Goal: Task Accomplishment & Management: Complete application form

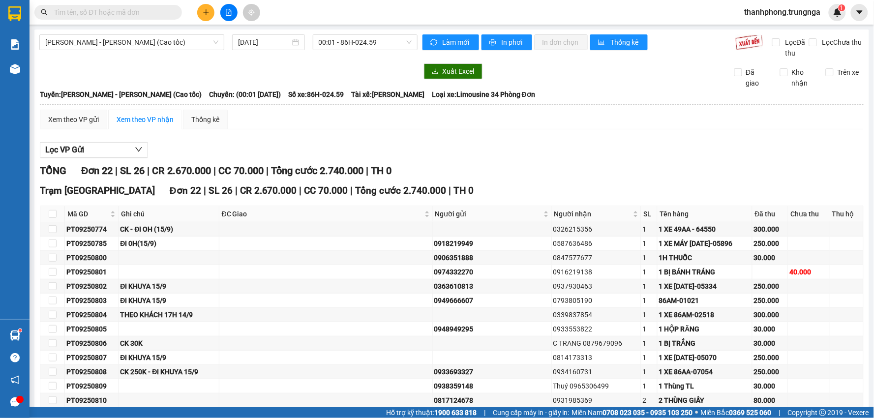
scroll to position [181, 0]
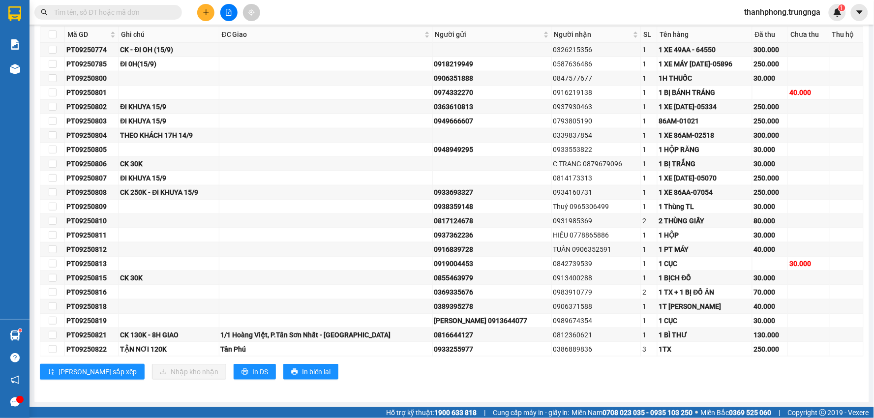
click at [133, 2] on div "Kết quả tìm kiếm ( 0 ) Bộ lọc No Data thanhphong.trungnga 1" at bounding box center [437, 12] width 874 height 25
click at [127, 10] on input "text" at bounding box center [112, 12] width 116 height 11
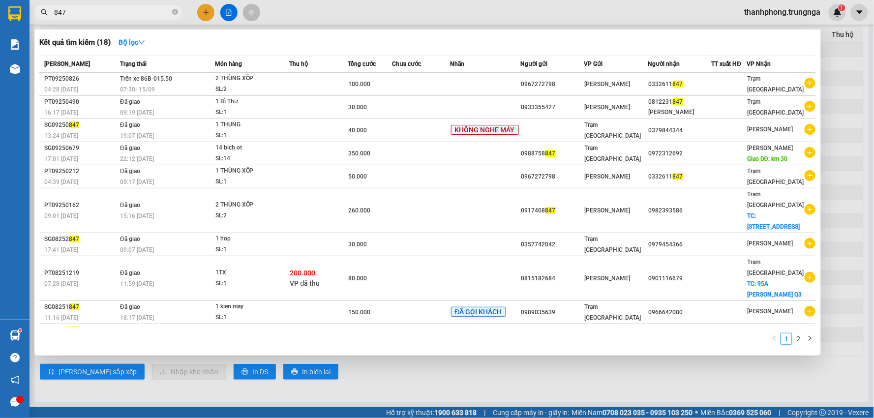
click at [863, 79] on div at bounding box center [437, 209] width 874 height 418
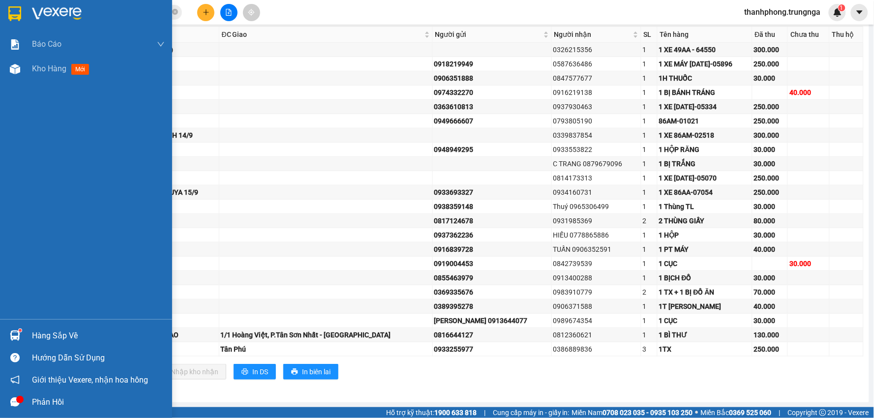
click at [55, 330] on div "Hàng sắp về" at bounding box center [98, 336] width 133 height 15
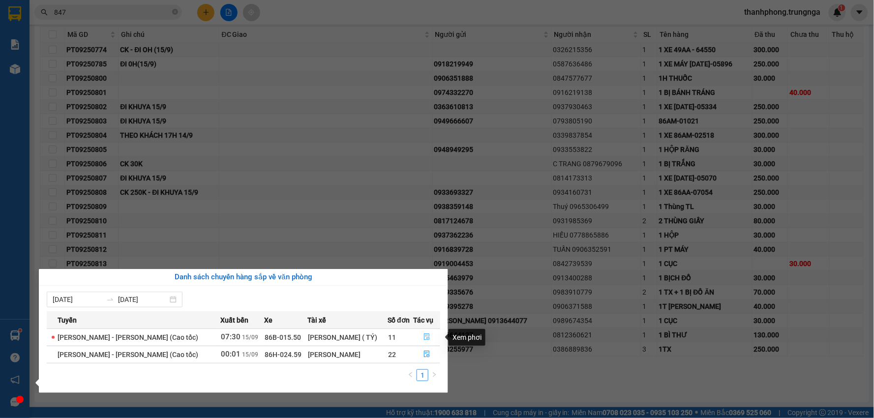
click at [426, 335] on icon "file-done" at bounding box center [427, 337] width 7 height 7
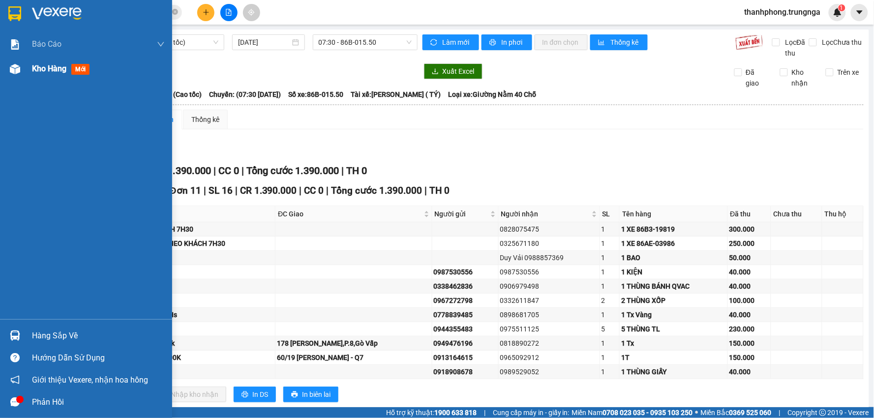
click at [43, 69] on span "Kho hàng" at bounding box center [49, 68] width 34 height 9
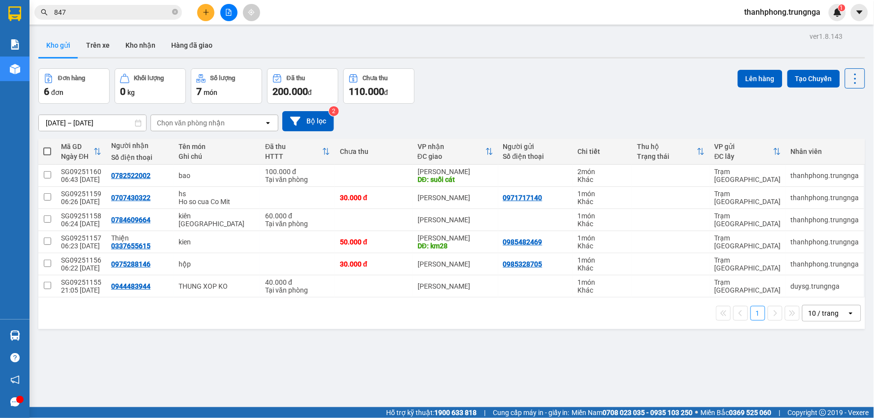
click at [100, 10] on input "847" at bounding box center [112, 12] width 116 height 11
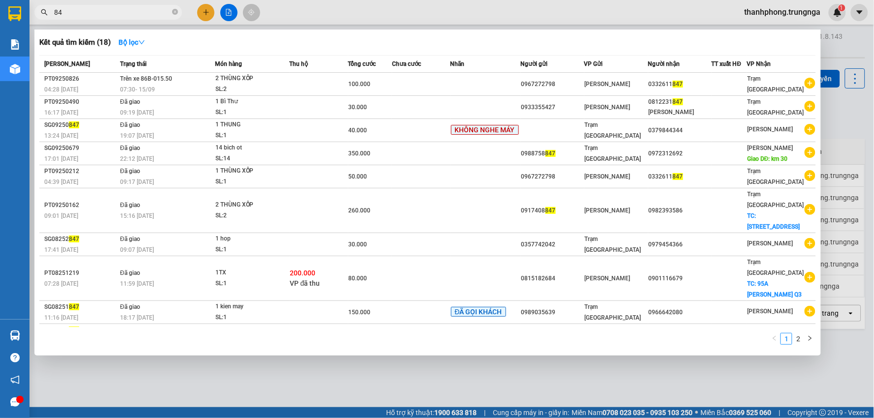
type input "8"
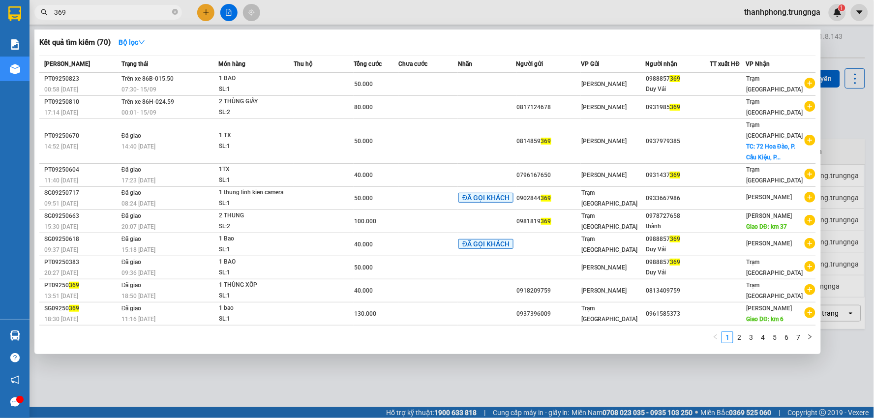
type input "369"
click at [874, 48] on div at bounding box center [437, 209] width 874 height 418
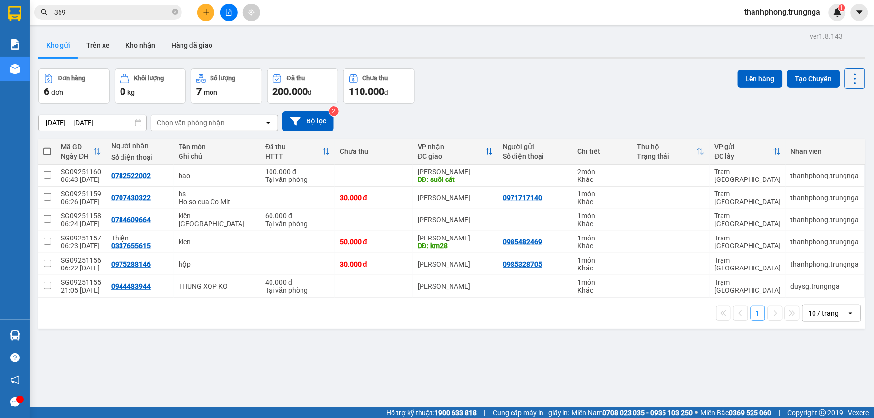
click at [207, 18] on button at bounding box center [205, 12] width 17 height 17
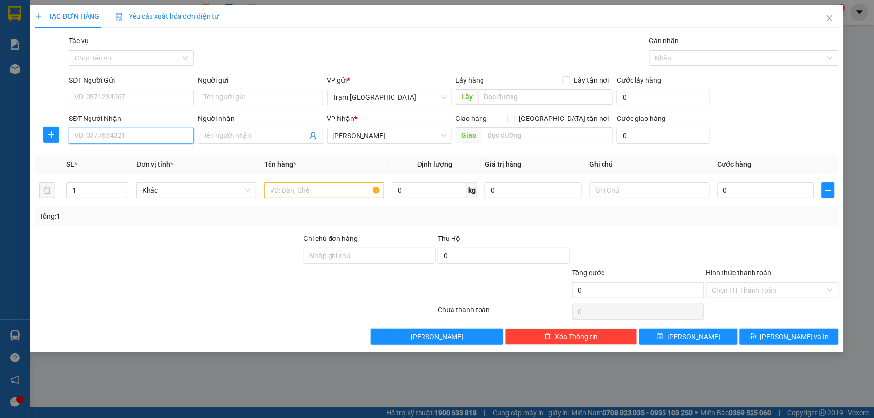
click at [116, 139] on input "SĐT Người Nhận" at bounding box center [131, 136] width 125 height 16
type input "0916298851"
click at [115, 100] on input "SĐT Người Gửi" at bounding box center [131, 98] width 125 height 16
type input "0937870736"
click at [322, 193] on input "text" at bounding box center [324, 191] width 120 height 16
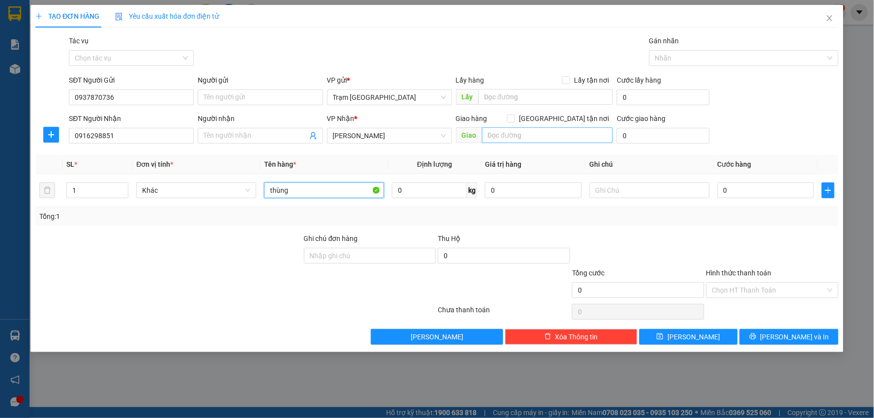
type input "thùng"
click at [539, 139] on input "text" at bounding box center [547, 135] width 131 height 16
type input "km28"
click at [756, 197] on input "0" at bounding box center [766, 191] width 97 height 16
type input "005"
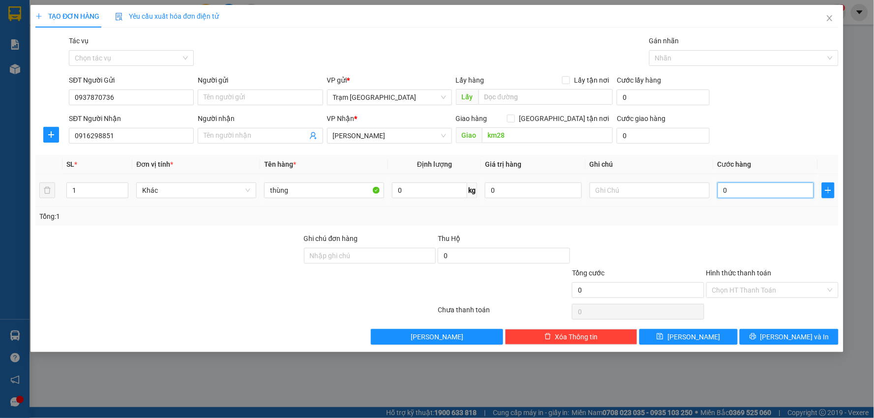
type input "5"
type input "0.050"
type input "50"
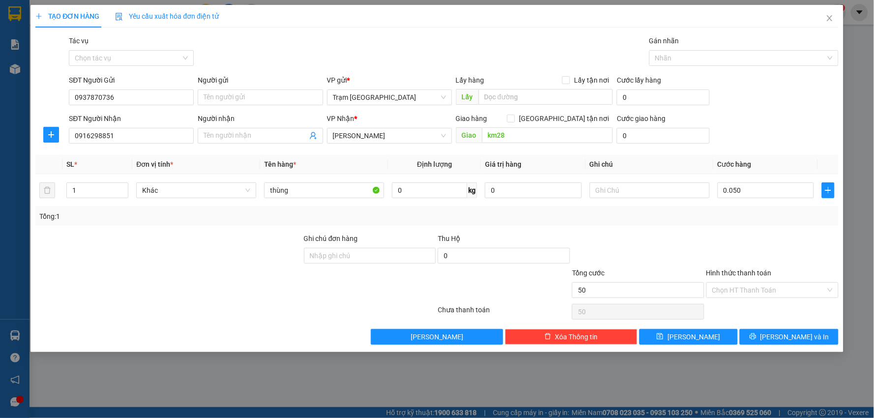
click at [776, 225] on div "Tổng: 1" at bounding box center [436, 216] width 803 height 19
type input "50.000"
click at [791, 337] on span "[PERSON_NAME] và In" at bounding box center [795, 337] width 69 height 11
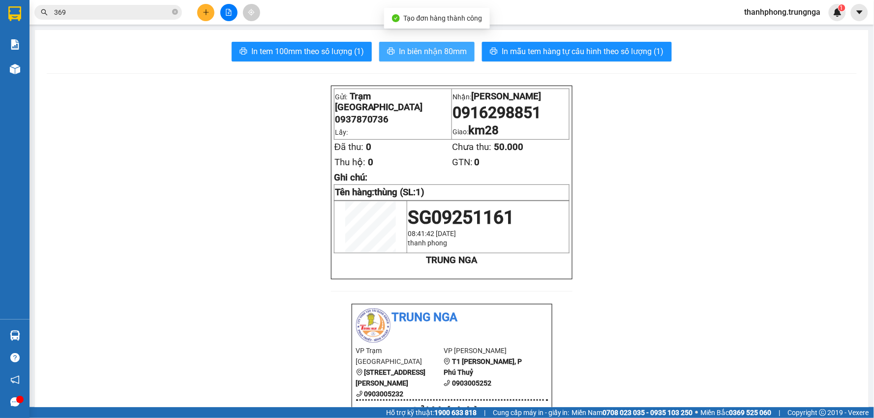
click at [412, 52] on span "In biên nhận 80mm" at bounding box center [433, 51] width 68 height 12
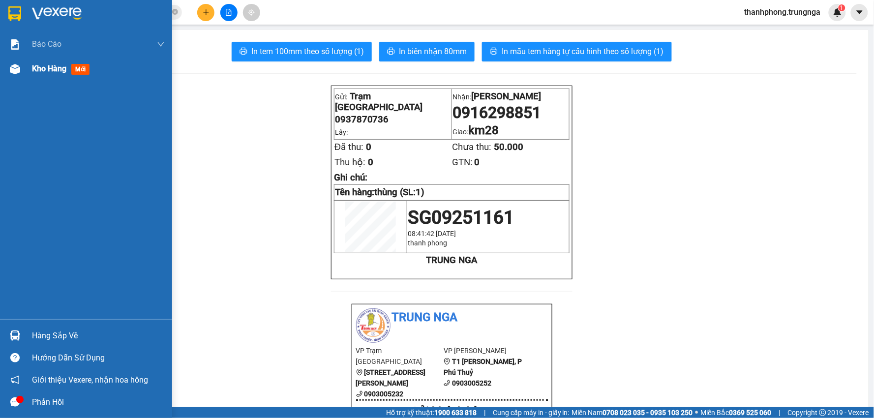
click at [54, 69] on span "Kho hàng" at bounding box center [49, 68] width 34 height 9
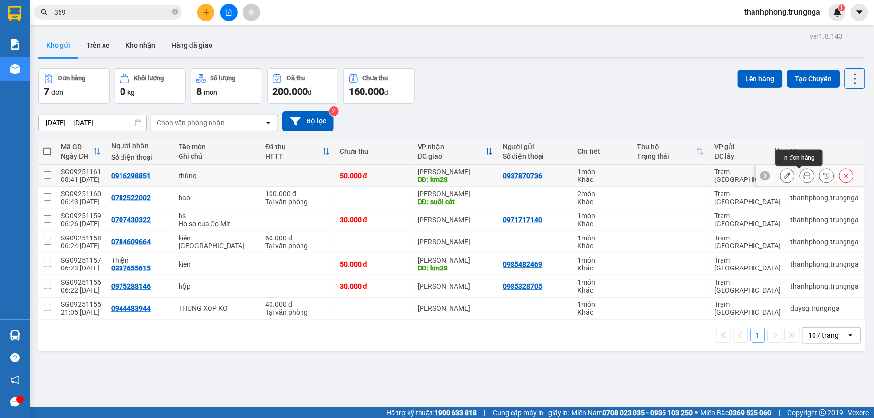
click at [784, 174] on button at bounding box center [788, 175] width 14 height 17
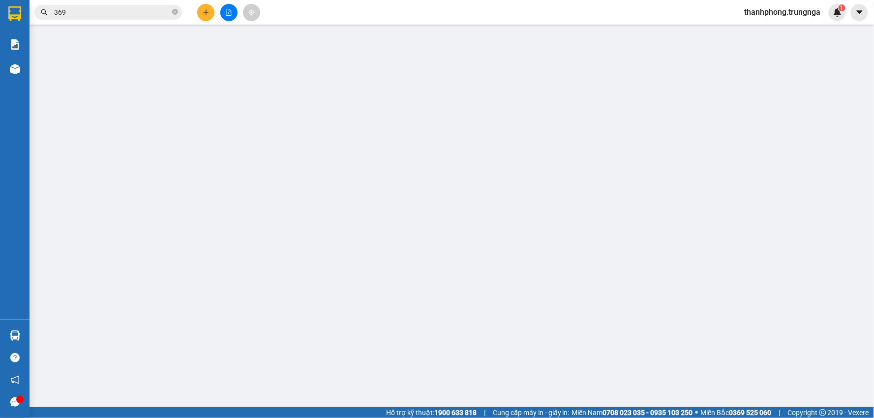
type input "0937870736"
type input "0916298851"
type input "km28"
type input "50.000"
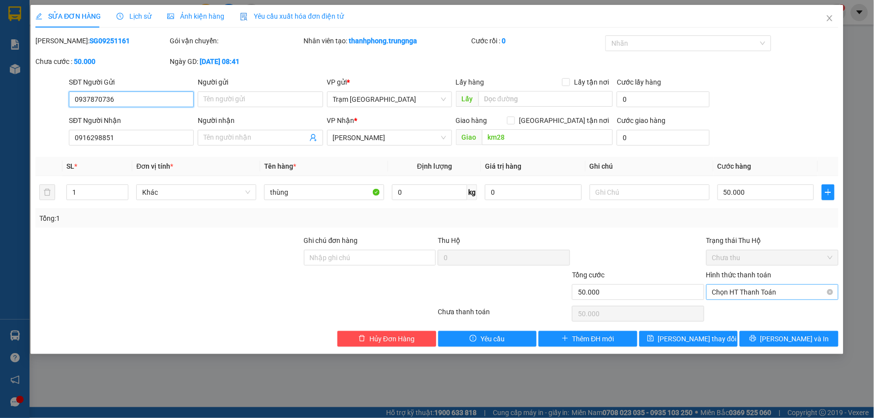
click at [746, 293] on span "Chọn HT Thanh Toán" at bounding box center [772, 292] width 121 height 15
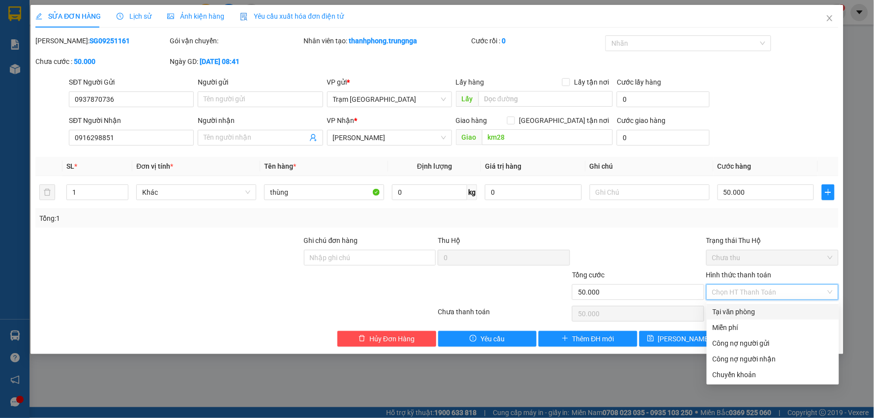
click at [751, 313] on div "Tại văn phòng" at bounding box center [773, 312] width 121 height 11
type input "0"
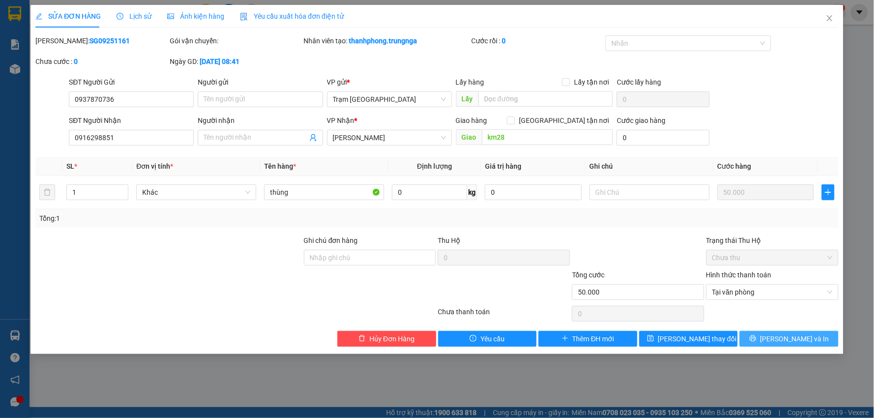
click at [757, 341] on icon "printer" at bounding box center [753, 338] width 7 height 7
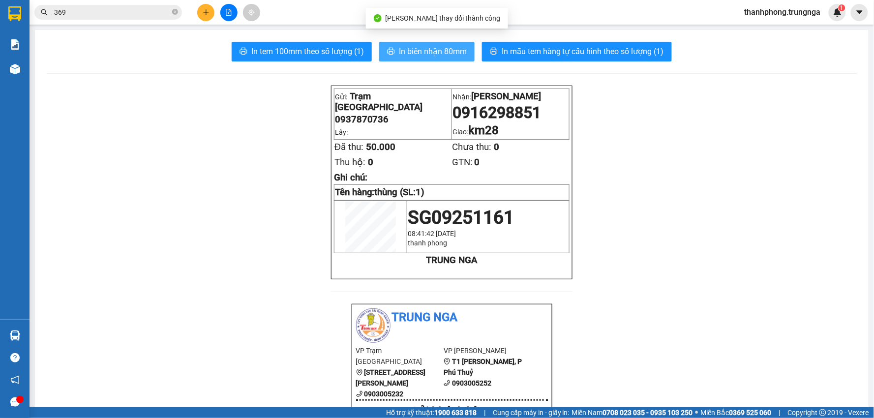
click at [417, 55] on span "In biên nhận 80mm" at bounding box center [433, 51] width 68 height 12
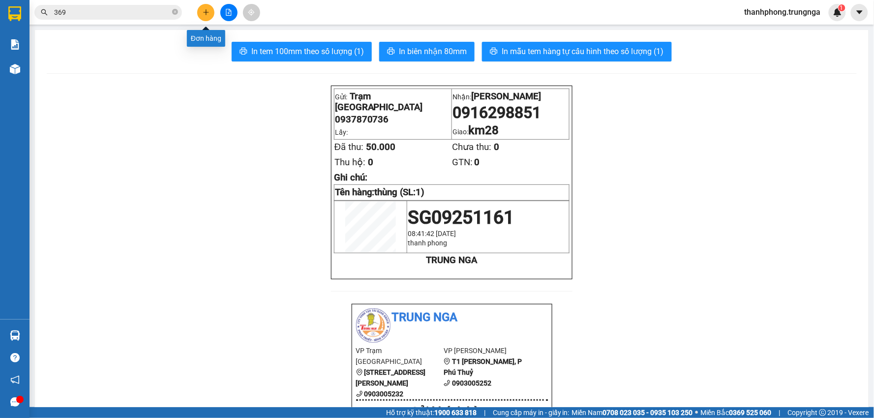
click at [204, 10] on icon "plus" at bounding box center [206, 12] width 7 height 7
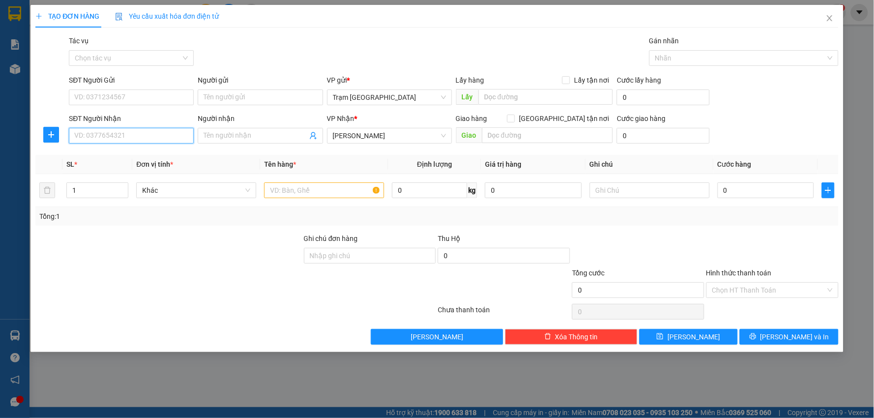
click at [149, 129] on input "SĐT Người Nhận" at bounding box center [131, 136] width 125 height 16
type input "0917368906"
click at [135, 93] on input "SĐT Người Gửi" at bounding box center [131, 98] width 125 height 16
type input "0938760996"
click at [306, 182] on div at bounding box center [324, 191] width 120 height 20
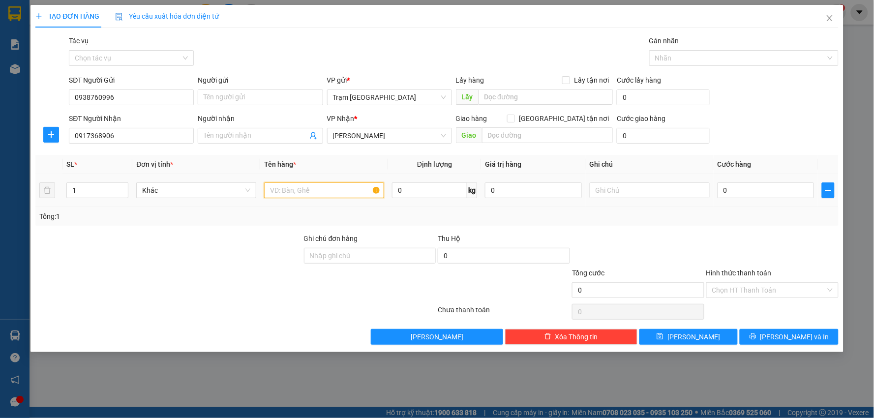
click at [313, 194] on input "text" at bounding box center [324, 191] width 120 height 16
type input "bị thuốc"
click at [755, 190] on input "0" at bounding box center [766, 191] width 97 height 16
type input "003"
type input "3"
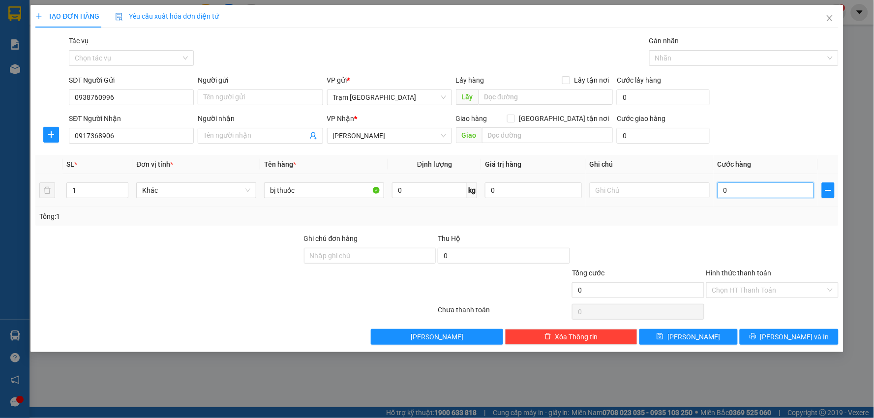
type input "3"
type input "0.030"
type input "30"
type input "30.000"
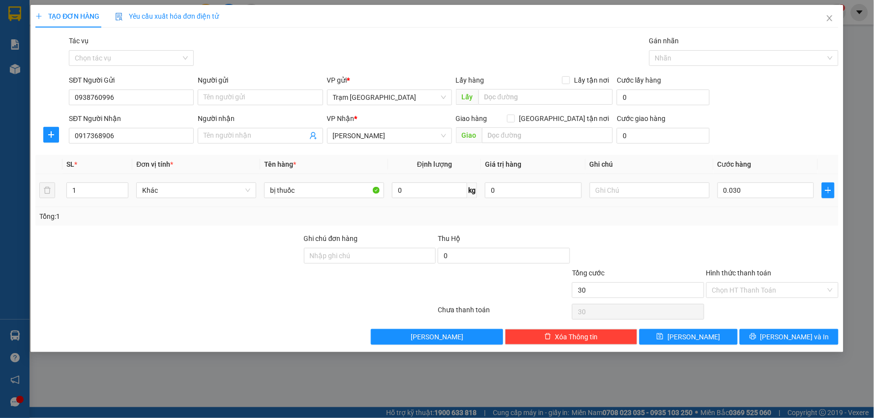
type input "30.000"
click at [723, 232] on div "Transit Pickup Surcharge Ids Transit Deliver Surcharge Ids Transit Deliver Surc…" at bounding box center [436, 189] width 803 height 309
click at [761, 291] on input "Hình thức thanh toán" at bounding box center [769, 290] width 114 height 15
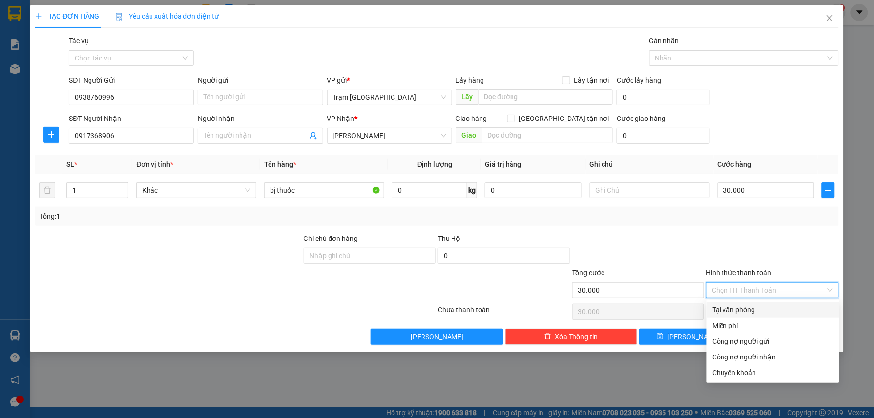
click at [760, 306] on div "Tại văn phòng" at bounding box center [773, 310] width 121 height 11
type input "0"
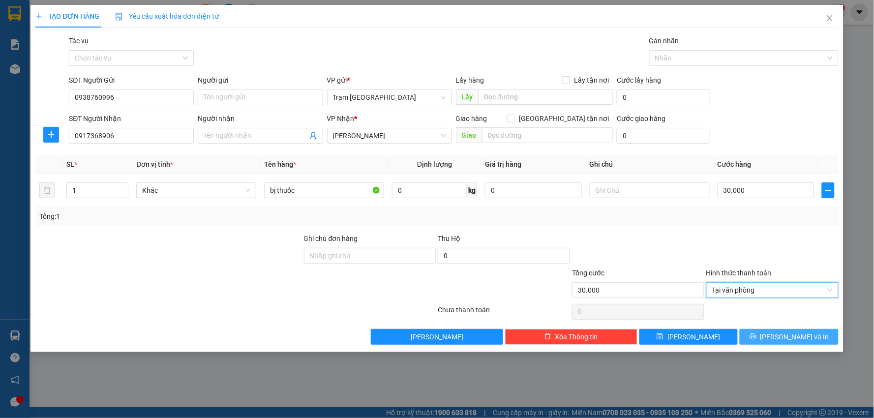
click at [794, 336] on span "[PERSON_NAME] và In" at bounding box center [795, 337] width 69 height 11
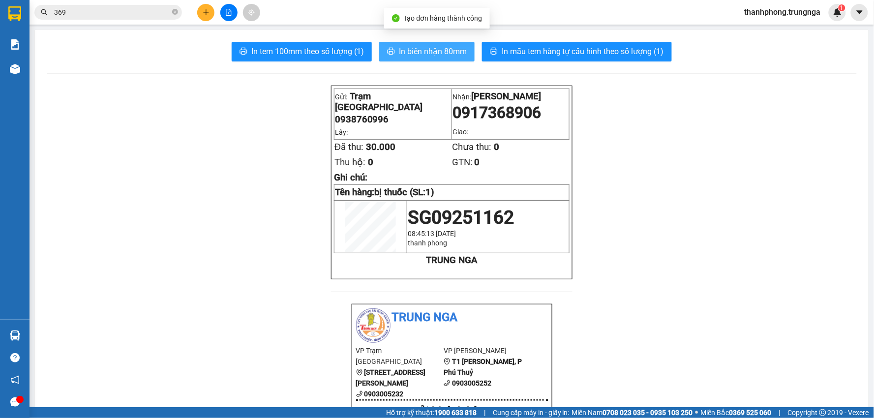
click at [408, 56] on span "In biên nhận 80mm" at bounding box center [433, 51] width 68 height 12
click at [214, 13] on button at bounding box center [205, 12] width 17 height 17
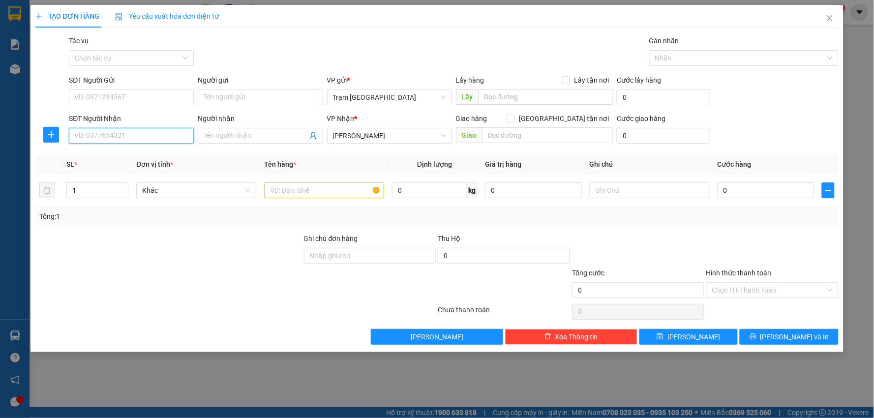
click at [156, 131] on input "SĐT Người Nhận" at bounding box center [131, 136] width 125 height 16
type input "0987076904"
click at [129, 92] on input "SĐT Người Gửi" at bounding box center [131, 98] width 125 height 16
type input "0918500840"
click at [302, 198] on input "text" at bounding box center [324, 191] width 120 height 16
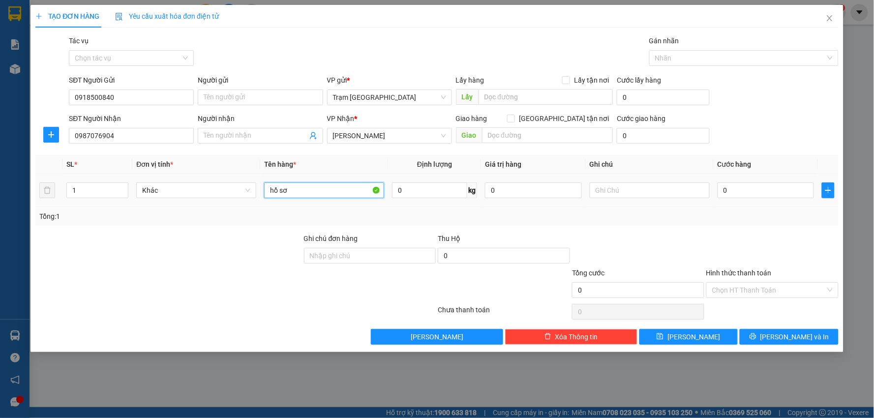
type input "hồ sơ"
click at [768, 182] on div "0" at bounding box center [766, 191] width 97 height 20
click at [762, 186] on input "0" at bounding box center [766, 191] width 97 height 16
type input "003"
type input "3"
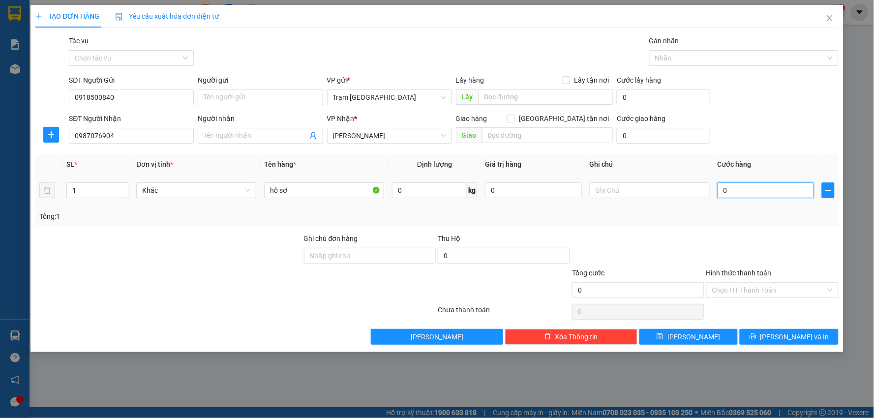
type input "3"
type input "0.030"
type input "30"
type input "30.000"
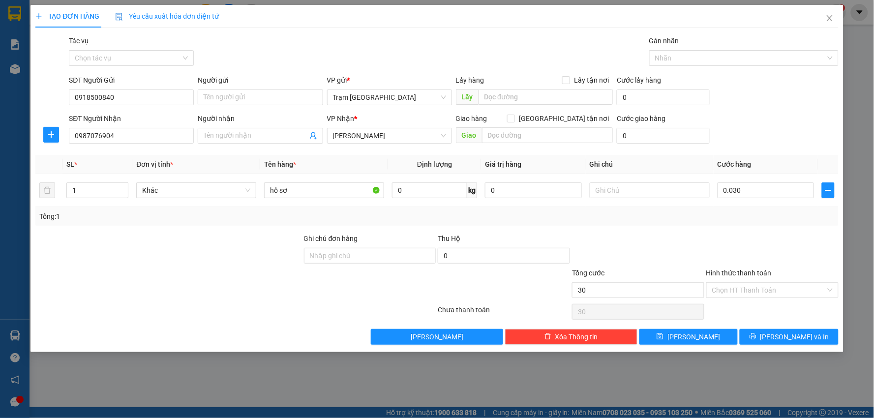
type input "30.000"
click at [759, 221] on div "Tổng: 1" at bounding box center [437, 216] width 796 height 11
click at [801, 345] on button "[PERSON_NAME] và In" at bounding box center [789, 337] width 99 height 16
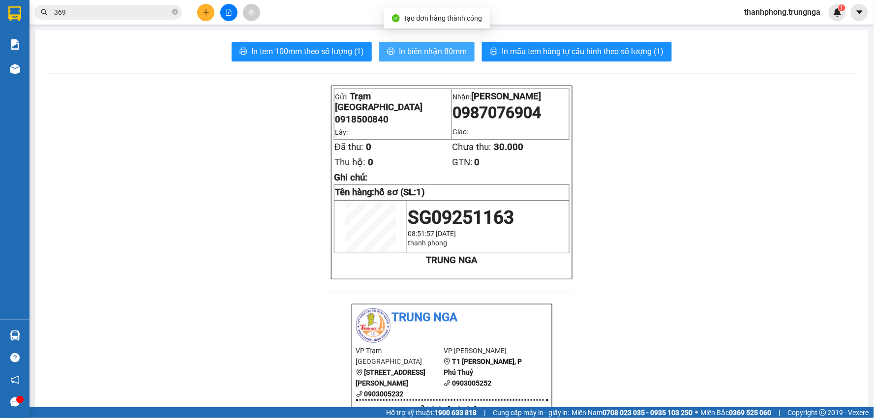
click at [426, 52] on span "In biên nhận 80mm" at bounding box center [433, 51] width 68 height 12
click at [209, 10] on icon "plus" at bounding box center [206, 12] width 7 height 7
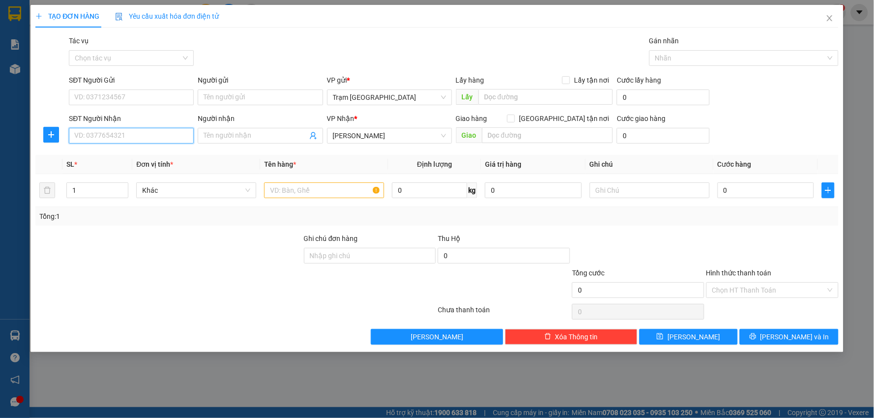
click at [129, 134] on input "SĐT Người Nhận" at bounding box center [131, 136] width 125 height 16
type input "0987094315"
click at [122, 93] on input "SĐT Người Gửi" at bounding box center [131, 98] width 125 height 16
type input "0907799495"
click at [296, 190] on input "text" at bounding box center [324, 191] width 120 height 16
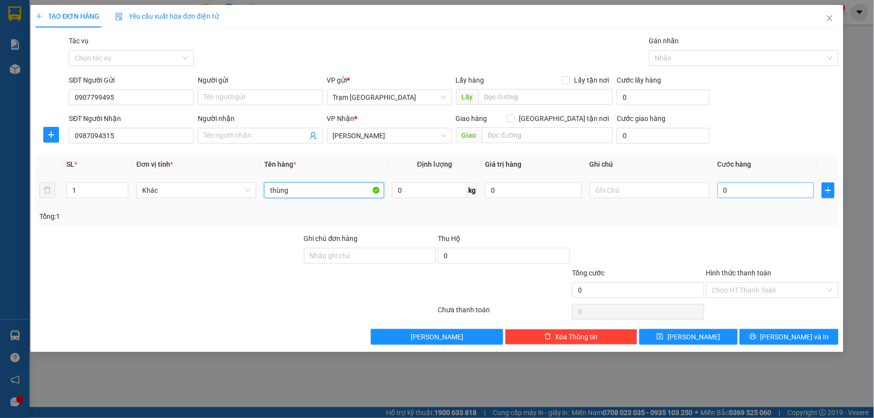
type input "thùng"
click at [785, 193] on input "0" at bounding box center [766, 191] width 97 height 16
type input "005"
type input "5"
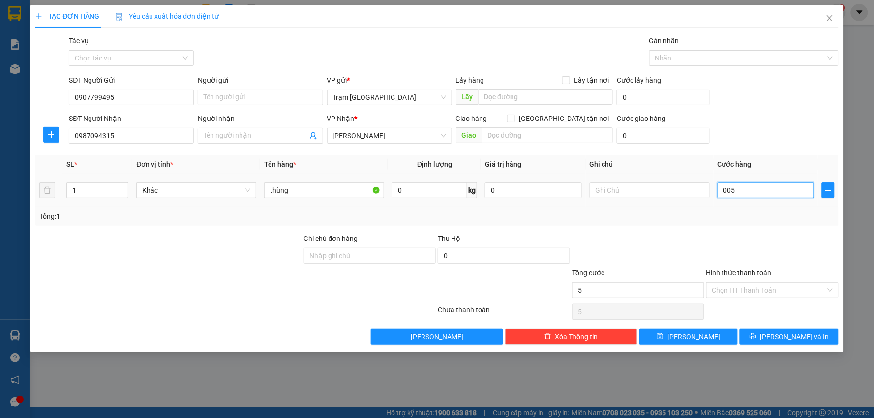
type input "0.050"
type input "50"
click at [783, 223] on div "Tổng: 1" at bounding box center [436, 216] width 803 height 19
type input "50.000"
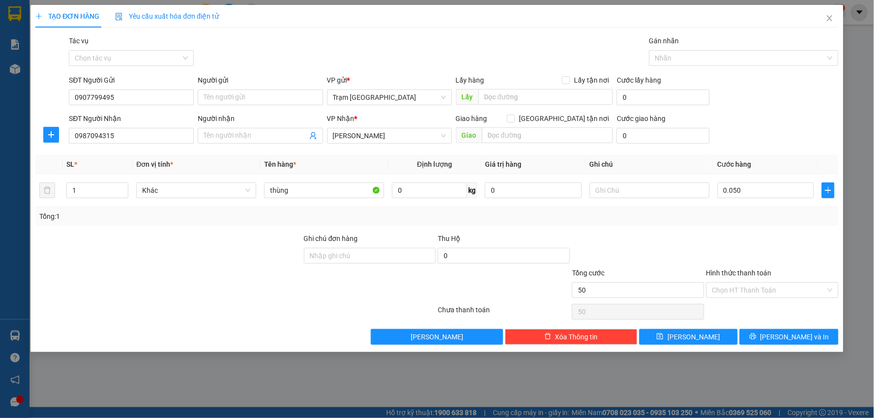
type input "50.000"
click at [769, 291] on input "Hình thức thanh toán" at bounding box center [769, 290] width 114 height 15
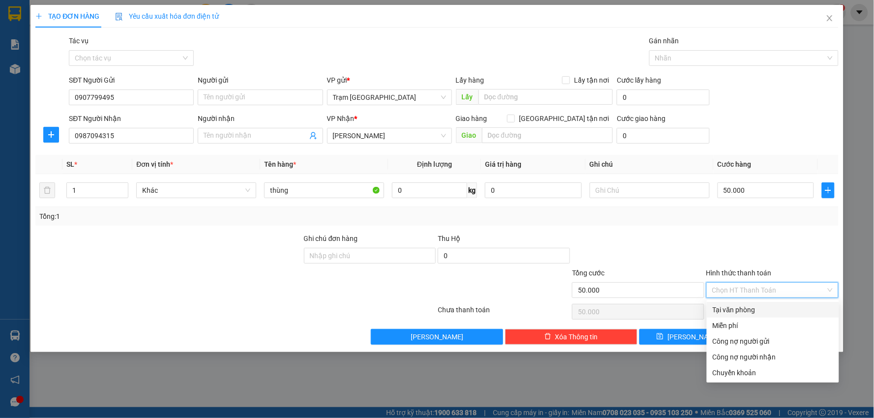
click at [769, 307] on div "Tại văn phòng" at bounding box center [773, 310] width 121 height 11
type input "0"
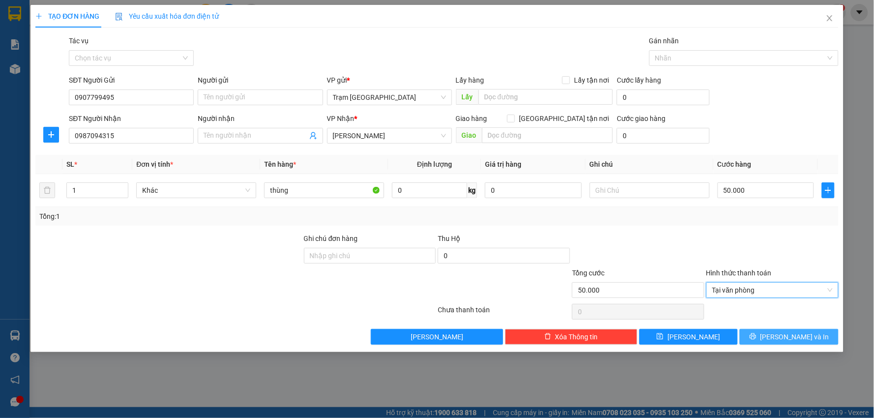
click at [793, 333] on span "[PERSON_NAME] và In" at bounding box center [795, 337] width 69 height 11
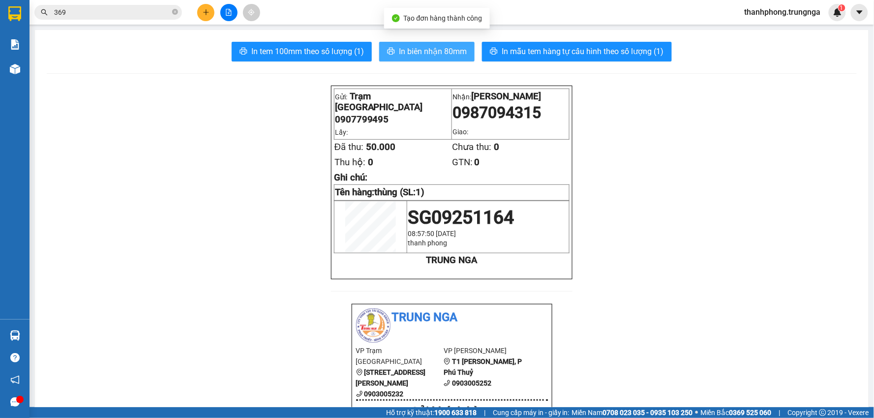
click at [409, 55] on span "In biên nhận 80mm" at bounding box center [433, 51] width 68 height 12
click at [205, 14] on icon "plus" at bounding box center [206, 12] width 7 height 7
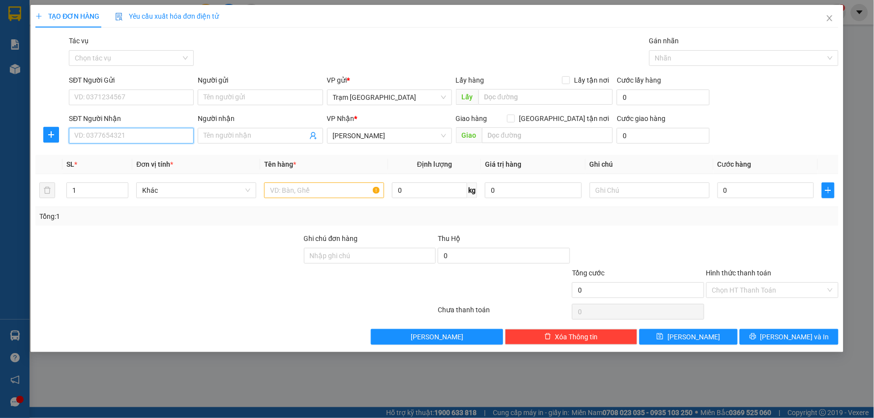
click at [115, 139] on input "SĐT Người Nhận" at bounding box center [131, 136] width 125 height 16
type input "0917590535"
click at [114, 156] on div "0917590535" at bounding box center [131, 155] width 113 height 11
type input "C THÚY"
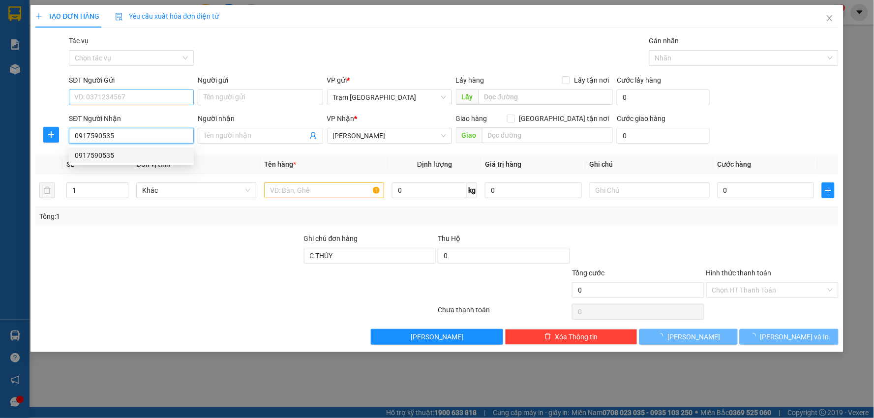
type input "40.000"
type input "0917590535"
click at [130, 100] on input "SĐT Người Gửi" at bounding box center [131, 98] width 125 height 16
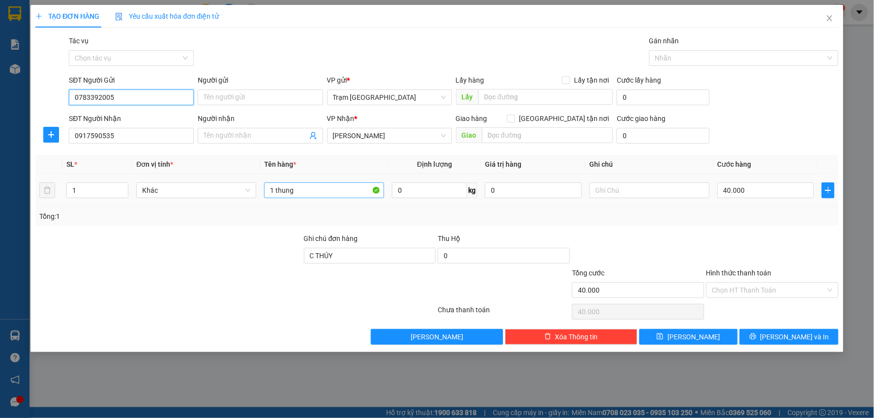
type input "0783392005"
click at [310, 193] on input "1 thung" at bounding box center [324, 191] width 120 height 16
type input "1 hop"
click at [766, 195] on input "40.000" at bounding box center [766, 191] width 97 height 16
type input "0"
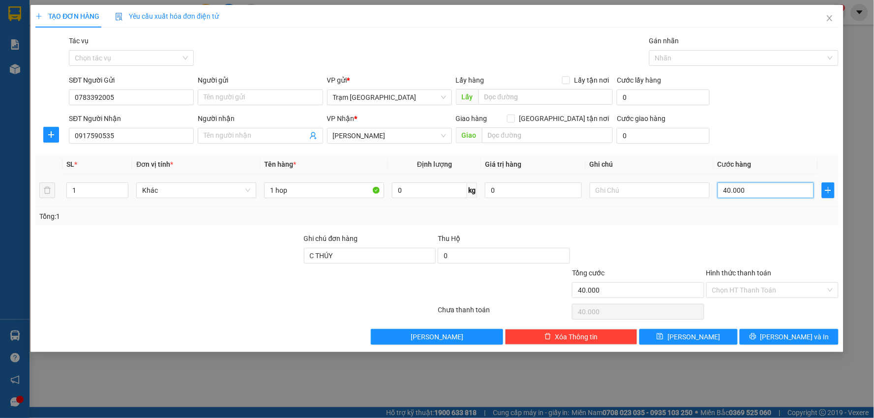
type input "0"
type input "3"
type input "003"
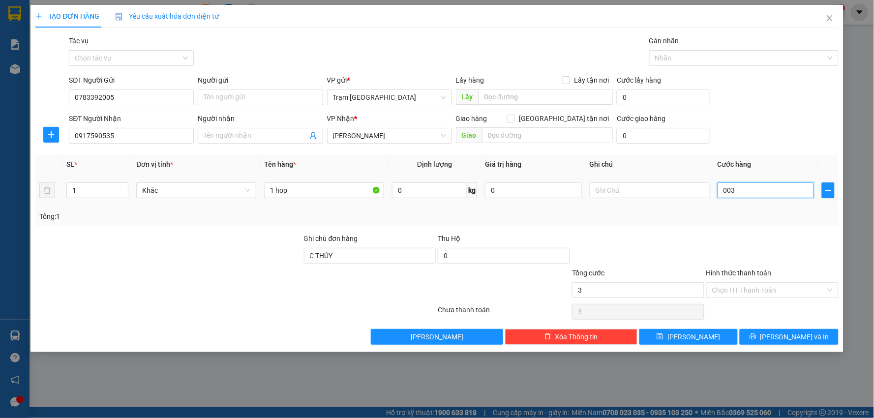
type input "30"
type input "0.030"
type input "30.000"
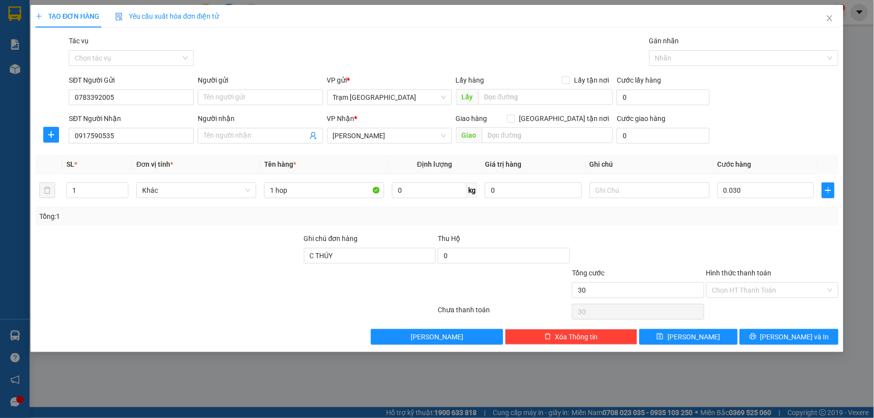
type input "30.000"
click at [760, 222] on div "Tổng: 1" at bounding box center [436, 216] width 803 height 19
click at [773, 283] on input "Hình thức thanh toán" at bounding box center [769, 290] width 114 height 15
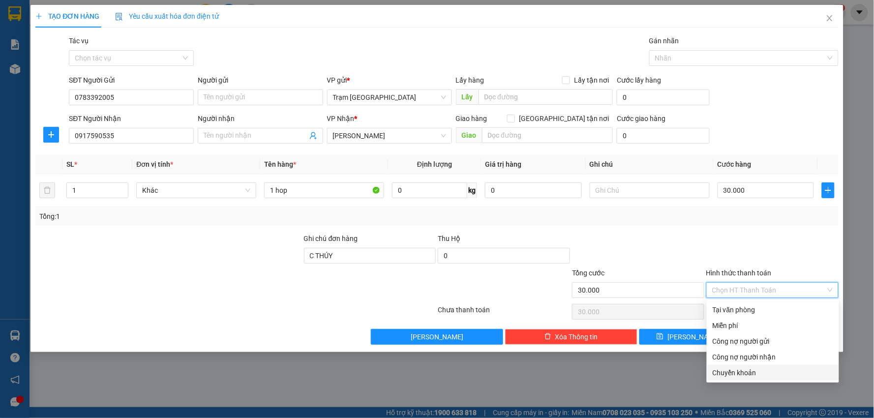
click at [751, 371] on div "Chuyển khoản" at bounding box center [773, 373] width 121 height 11
type input "0"
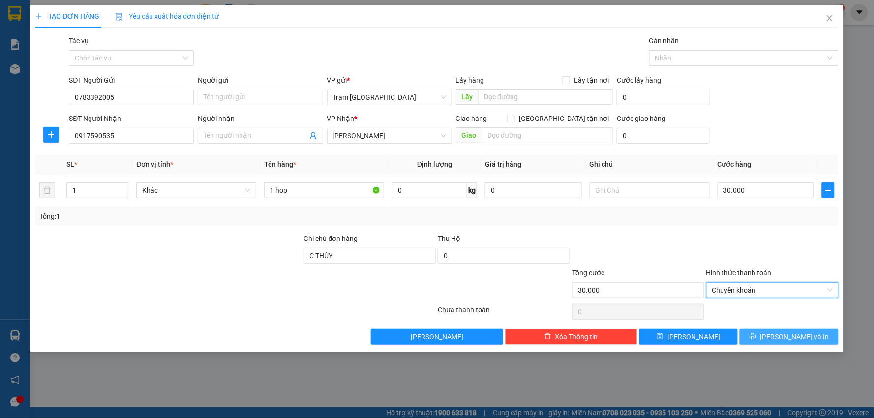
click at [779, 336] on button "[PERSON_NAME] và In" at bounding box center [789, 337] width 99 height 16
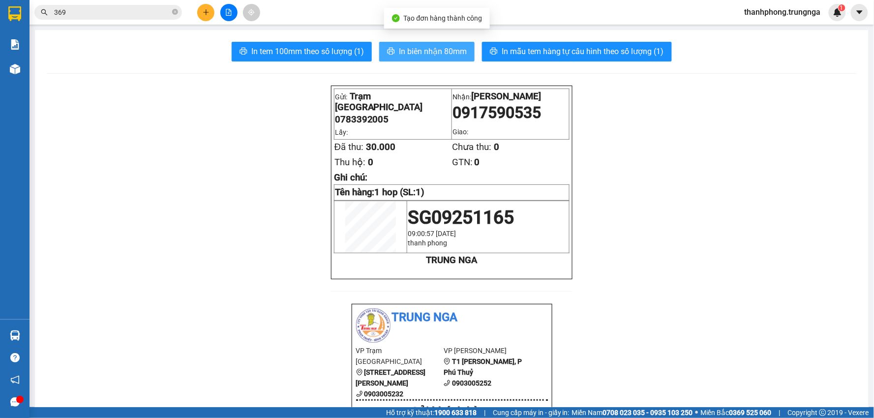
click at [421, 46] on span "In biên nhận 80mm" at bounding box center [433, 51] width 68 height 12
click at [439, 55] on span "In biên nhận 80mm" at bounding box center [433, 51] width 68 height 12
click at [119, 16] on input "369" at bounding box center [112, 12] width 116 height 11
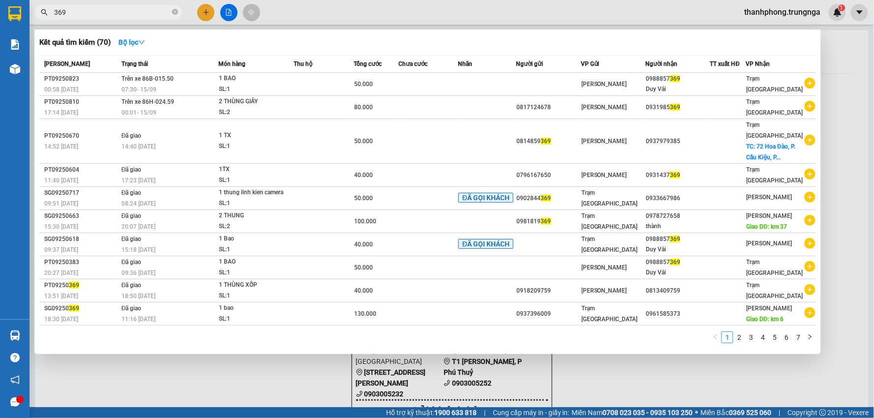
click at [868, 101] on div at bounding box center [437, 209] width 874 height 418
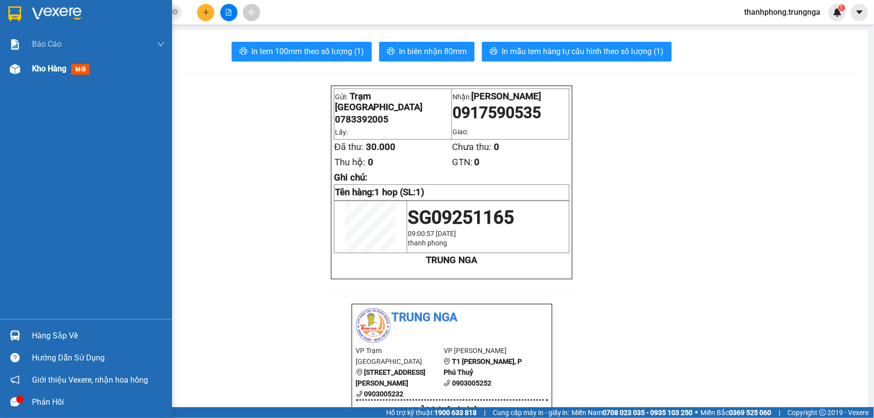
click at [67, 70] on div "Kho hàng mới" at bounding box center [62, 68] width 61 height 12
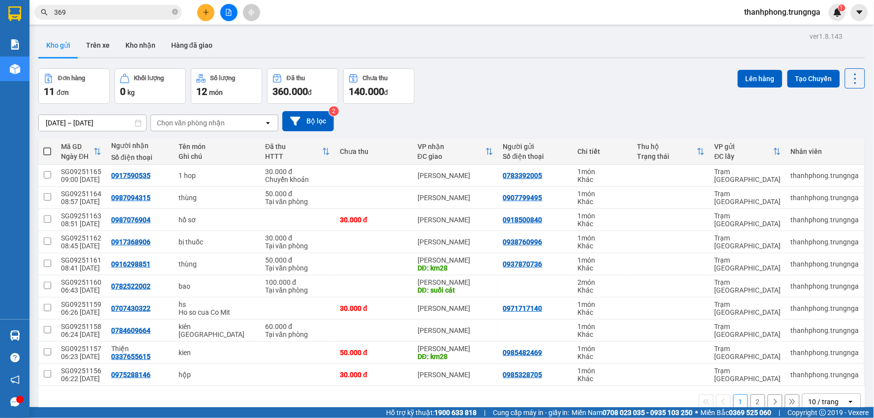
click at [752, 399] on button "2" at bounding box center [758, 402] width 15 height 15
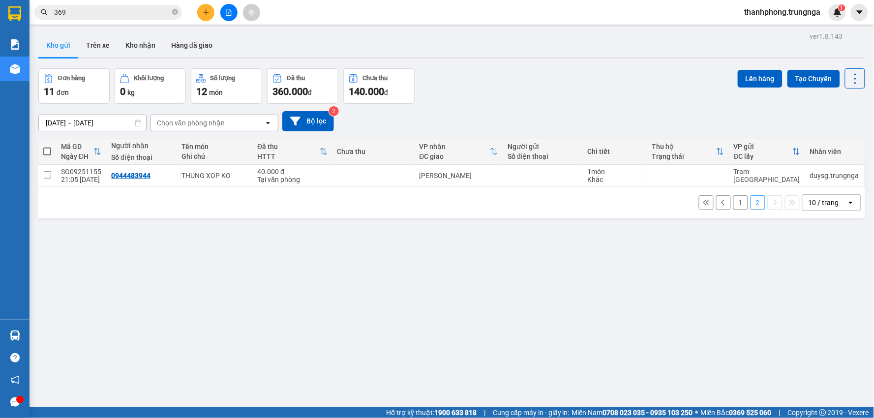
click at [205, 12] on icon "plus" at bounding box center [205, 12] width 5 height 0
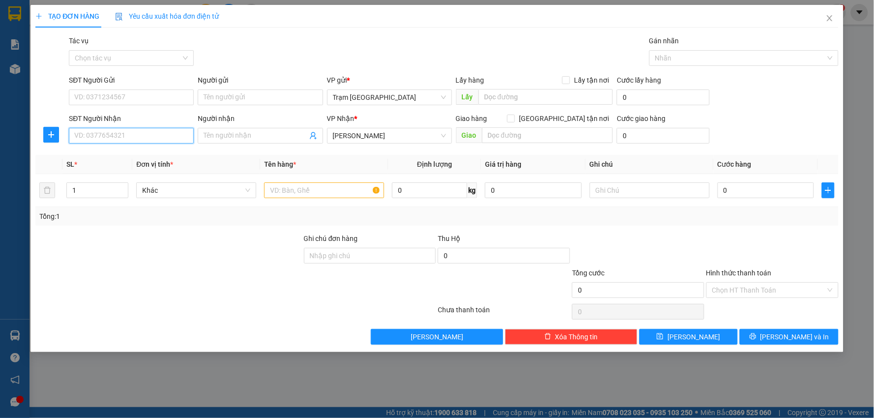
click at [148, 134] on input "SĐT Người Nhận" at bounding box center [131, 136] width 125 height 16
type input "m"
click at [238, 139] on input "Người nhận" at bounding box center [255, 135] width 103 height 11
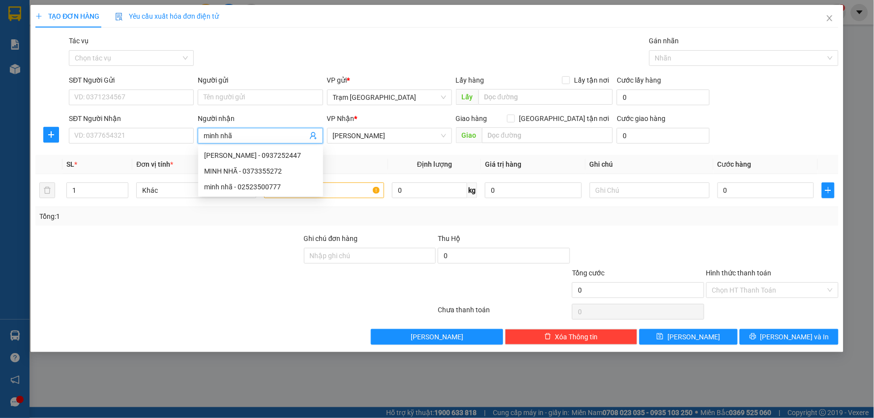
type input "minh nhã"
click at [323, 195] on div "8339651 [GEOGRAPHIC_DATA] - 0937252447 [GEOGRAPHIC_DATA] - 0373355272 minh nhã …" at bounding box center [260, 171] width 125 height 51
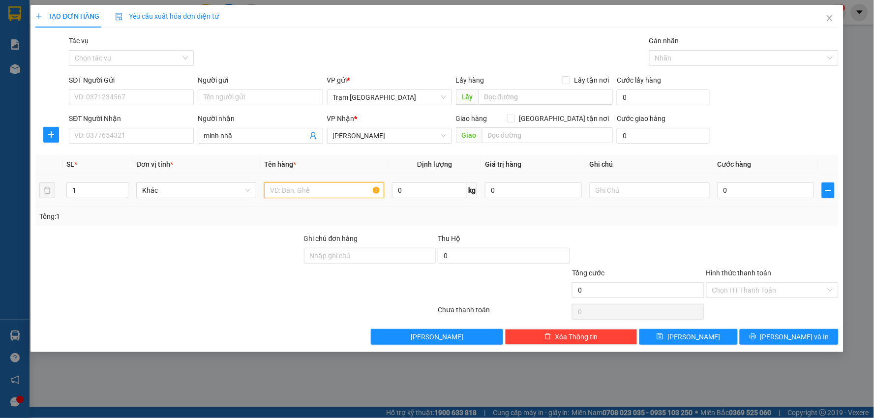
click at [340, 188] on input "text" at bounding box center [324, 191] width 120 height 16
type input "bì thư"
click at [755, 189] on input "0" at bounding box center [766, 191] width 97 height 16
type input "003"
type input "3"
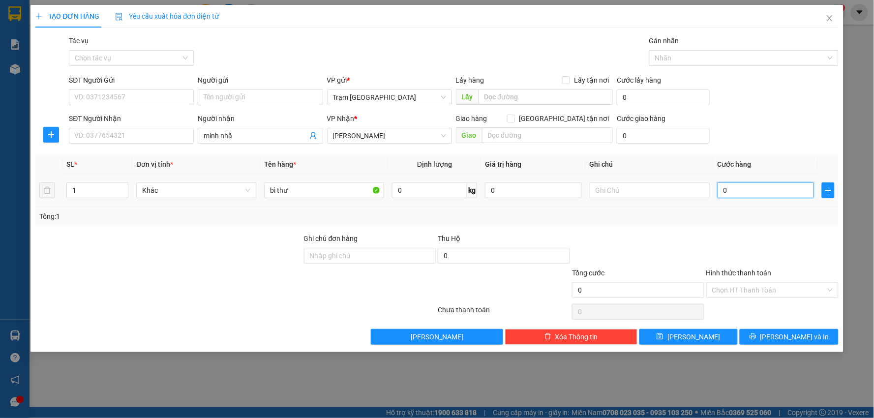
type input "3"
type input "0.030"
type input "30"
click at [804, 332] on span "[PERSON_NAME] và In" at bounding box center [795, 337] width 69 height 11
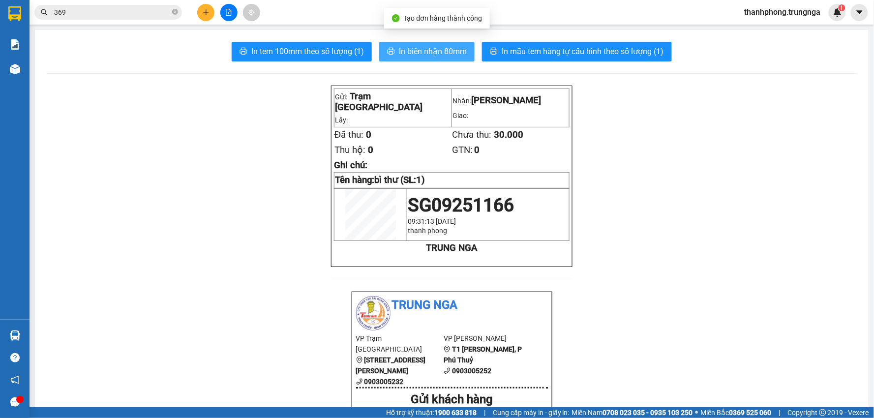
click at [445, 56] on span "In biên nhận 80mm" at bounding box center [433, 51] width 68 height 12
click at [210, 11] on button at bounding box center [205, 12] width 17 height 17
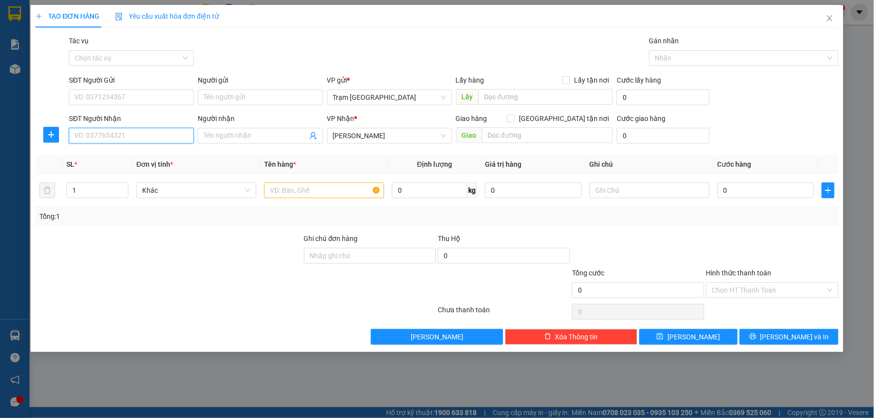
click at [136, 135] on input "SĐT Người Nhận" at bounding box center [131, 136] width 125 height 16
type input "0946970057"
click at [130, 155] on div "0946970057 - [GEOGRAPHIC_DATA]" at bounding box center [131, 155] width 113 height 11
click at [764, 291] on input "Hình thức thanh toán" at bounding box center [769, 290] width 114 height 15
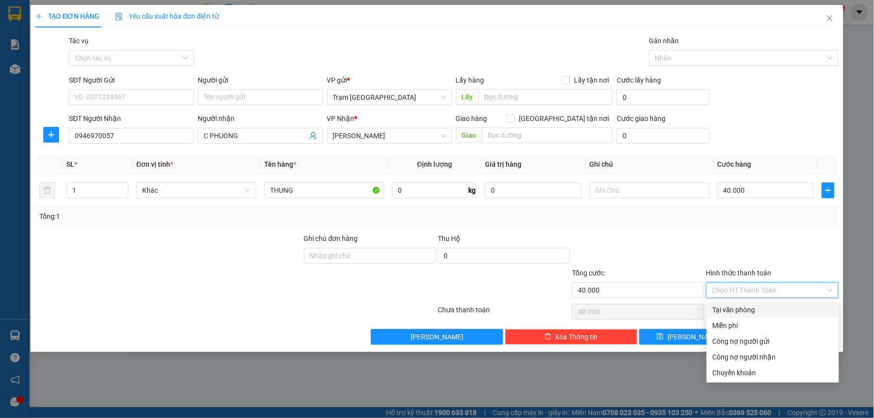
click at [766, 305] on div "Tại văn phòng" at bounding box center [773, 310] width 121 height 11
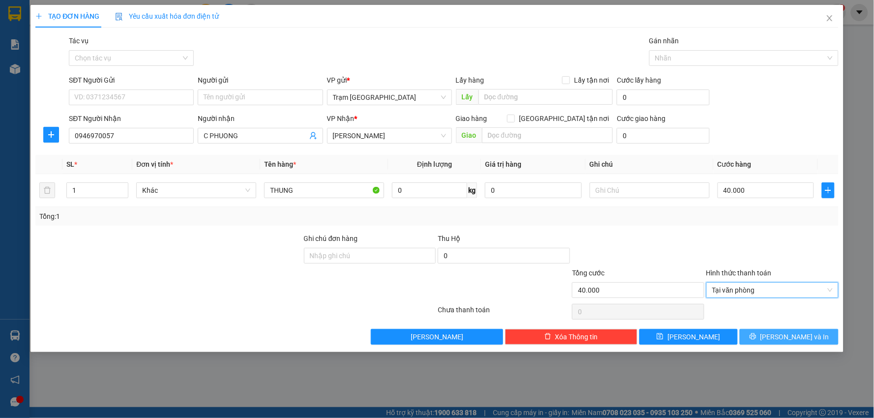
click at [791, 337] on span "[PERSON_NAME] và In" at bounding box center [795, 337] width 69 height 11
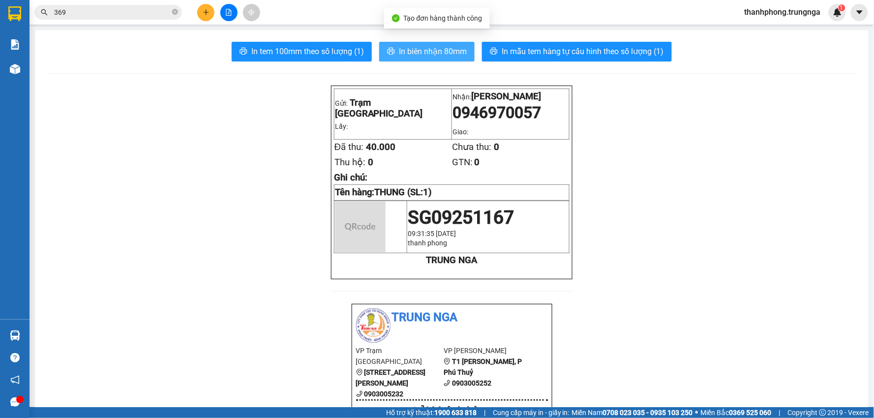
click at [404, 50] on span "In biên nhận 80mm" at bounding box center [433, 51] width 68 height 12
